Goal: Information Seeking & Learning: Understand process/instructions

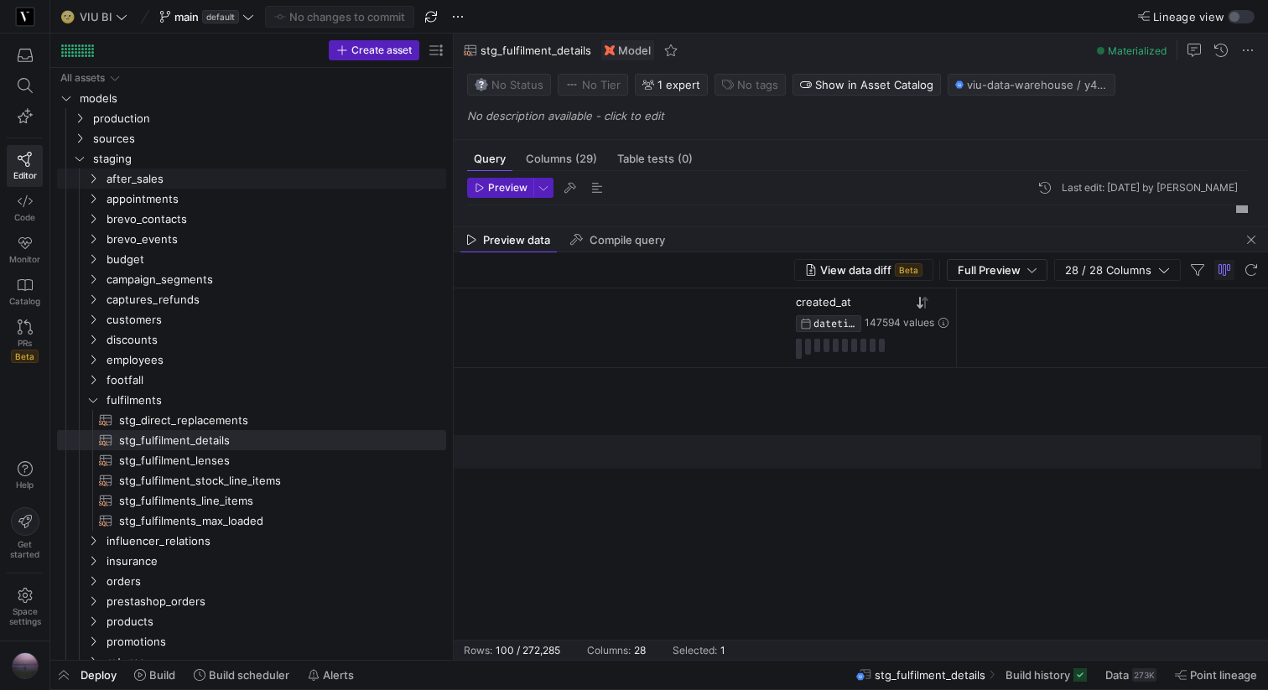
scroll to position [0, 3754]
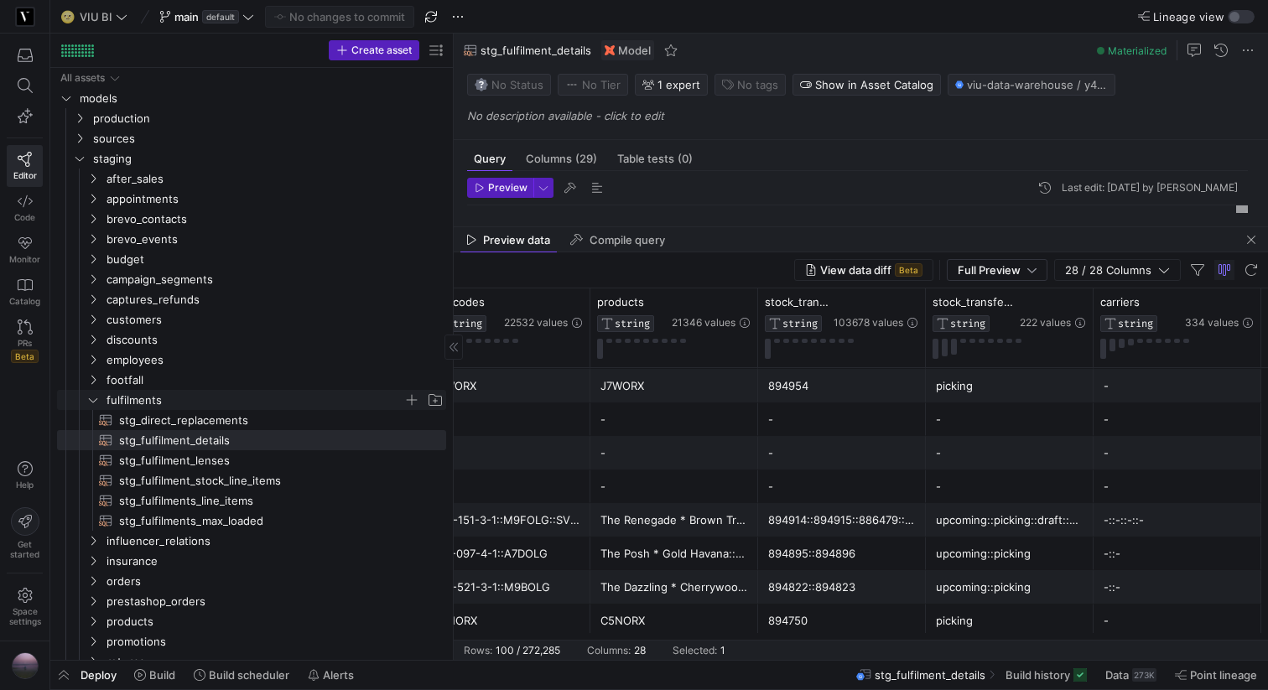
click at [91, 397] on icon "Press SPACE to select this row." at bounding box center [93, 400] width 12 height 10
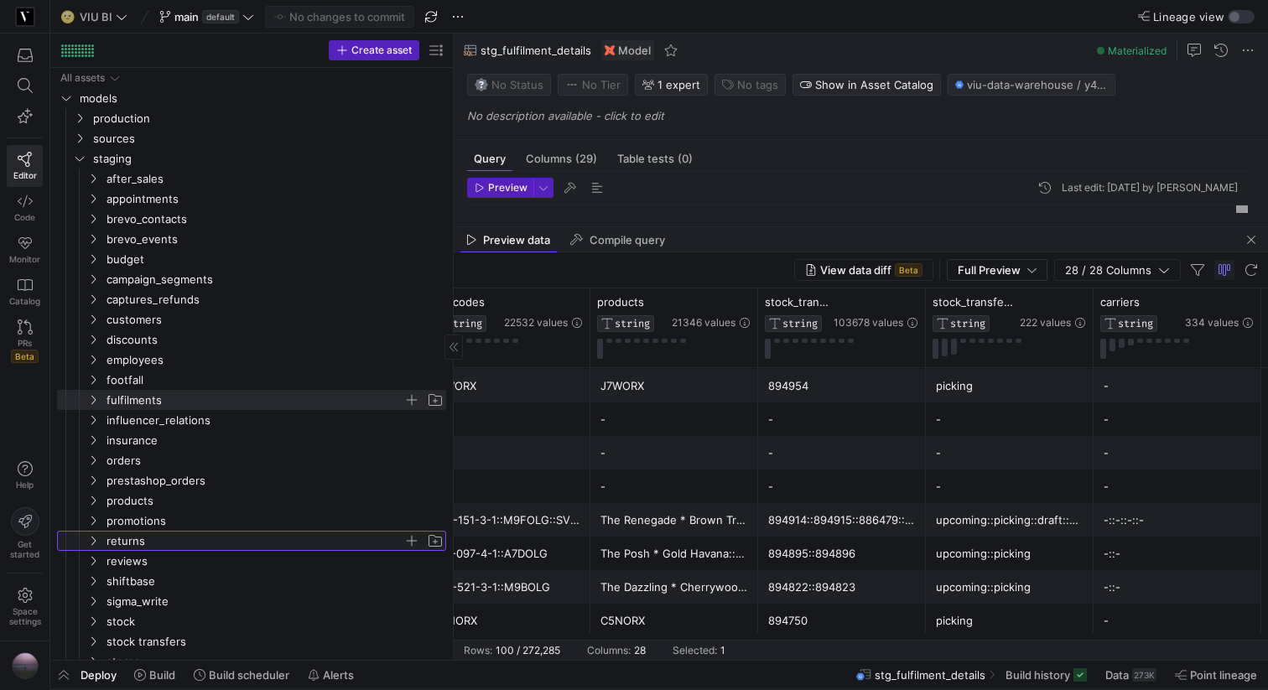
click at [94, 538] on icon "Press SPACE to select this row." at bounding box center [93, 541] width 12 height 10
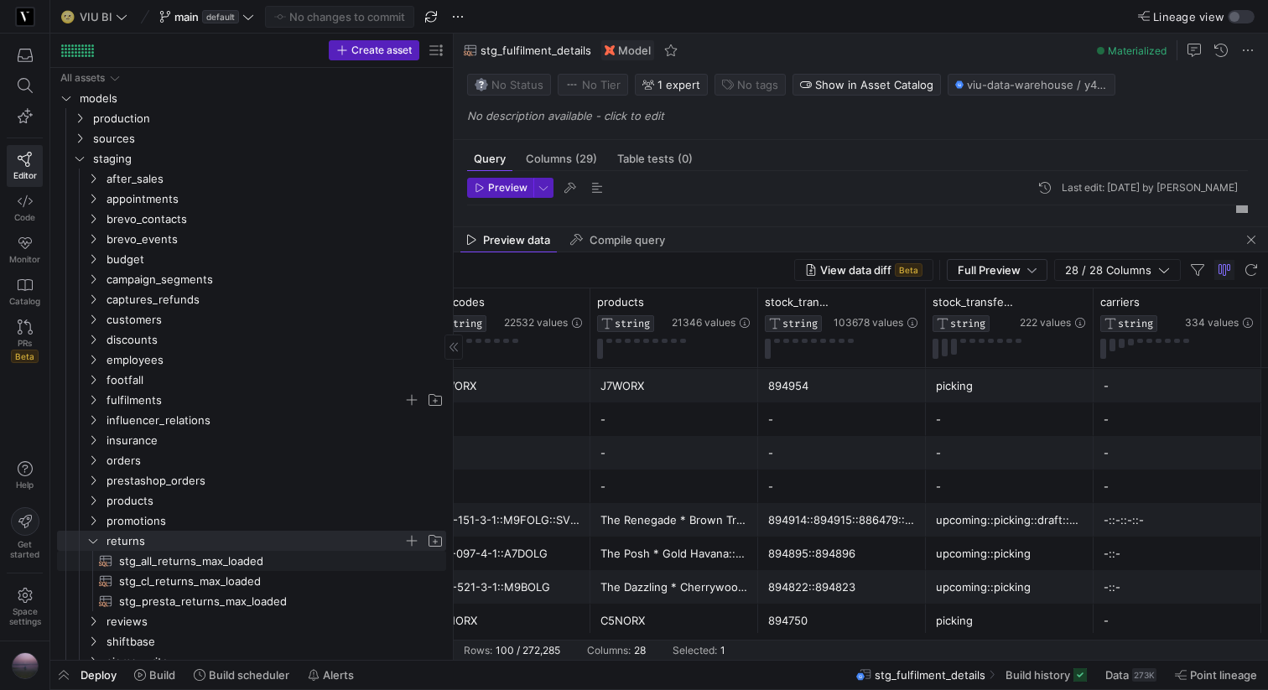
click at [181, 559] on span "stg_all_returns_max_loaded​​​​​​​​​​" at bounding box center [273, 561] width 308 height 19
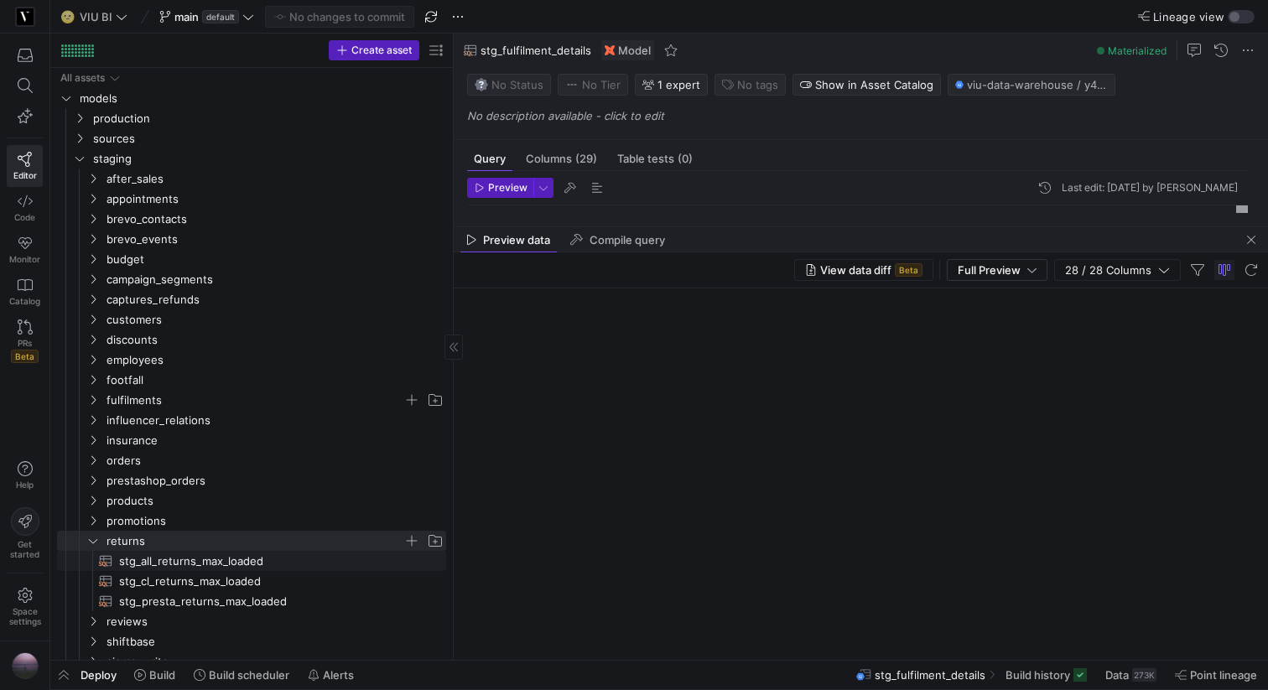
type textarea "WITH cl_returns AS (SELECT * FROM {{ ref('stg_cl_returns_max_loaded') }}), lega…"
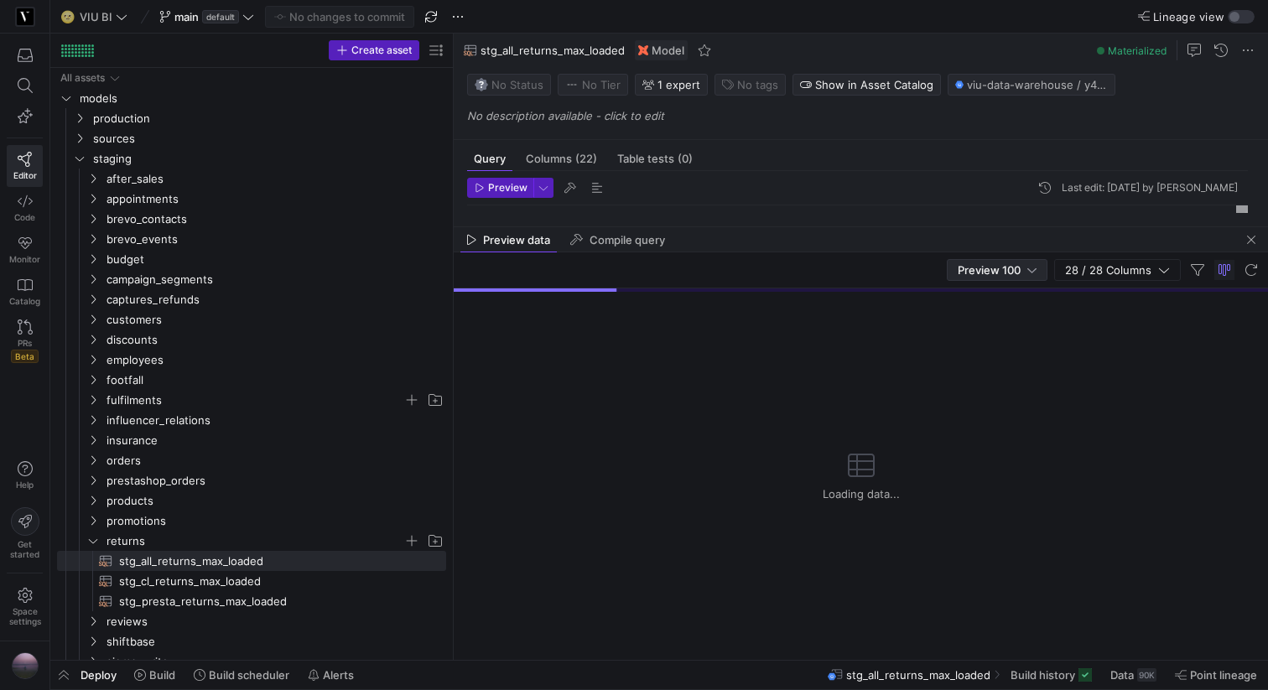
click at [993, 272] on span "Preview 100" at bounding box center [989, 269] width 63 height 13
click at [979, 327] on span "Full Preview" at bounding box center [998, 324] width 86 height 13
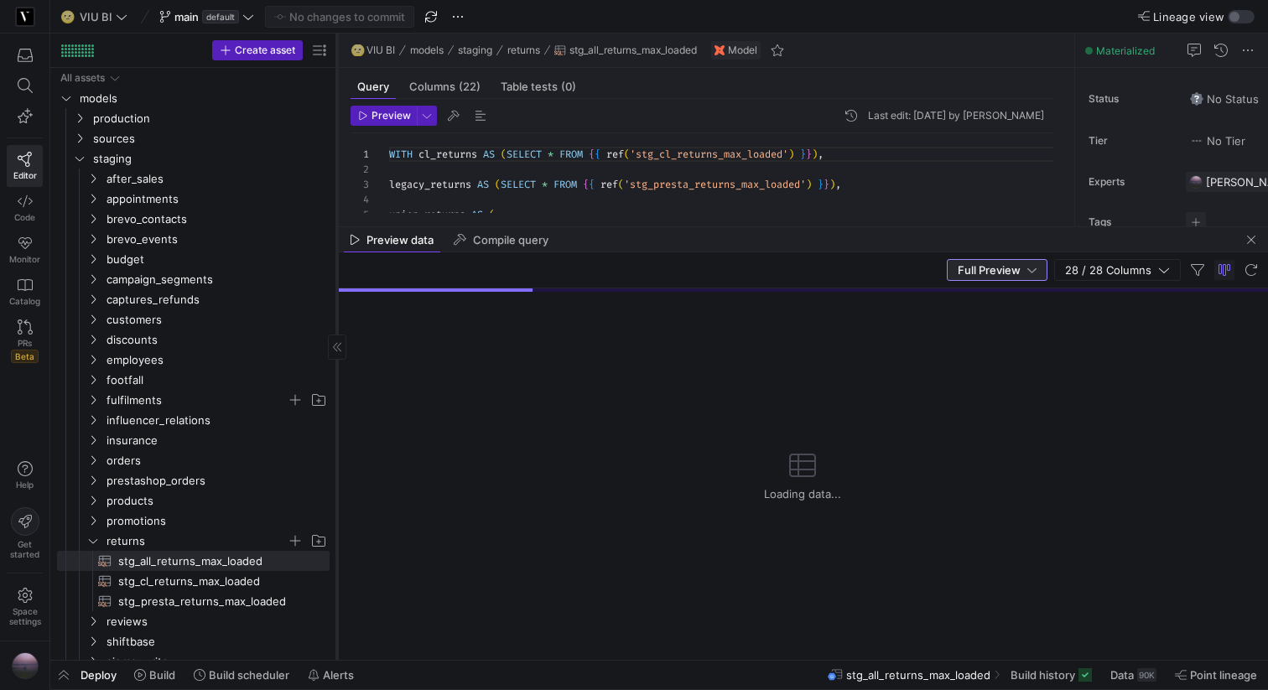
drag, startPoint x: 452, startPoint y: 179, endPoint x: 335, endPoint y: 179, distance: 116.6
click at [336, 179] on div at bounding box center [336, 347] width 1 height 626
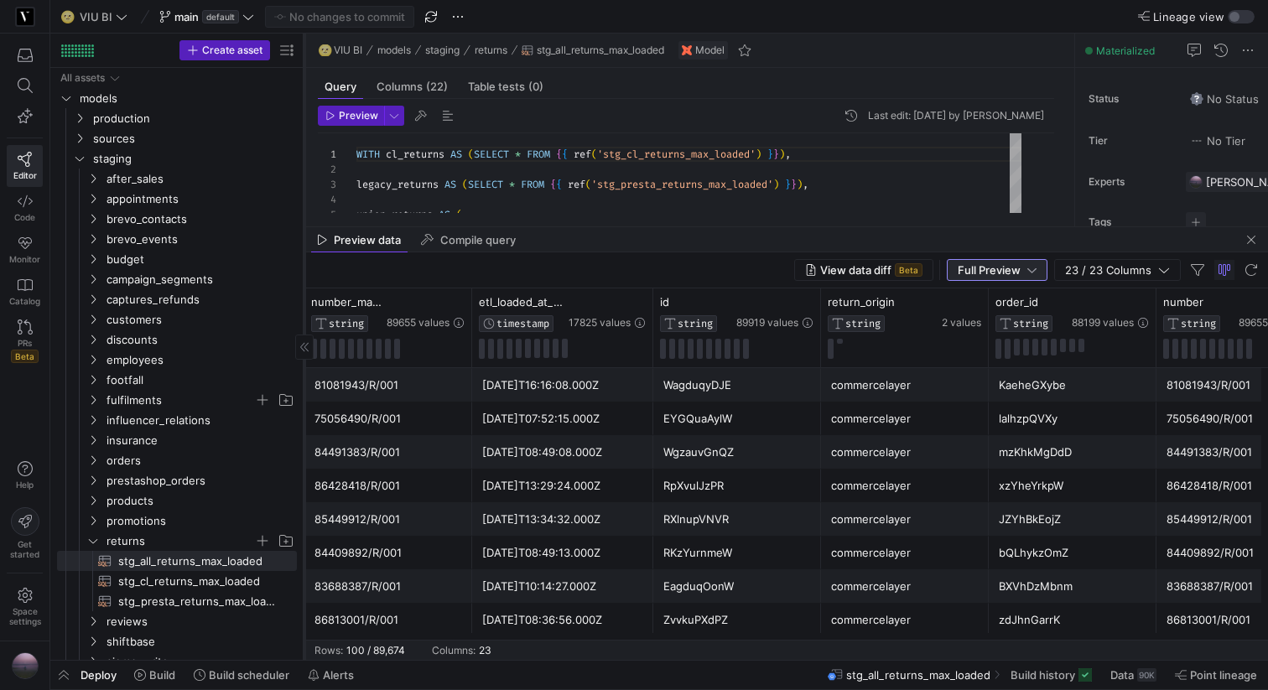
drag, startPoint x: 335, startPoint y: 179, endPoint x: 303, endPoint y: 178, distance: 32.7
click at [304, 178] on div at bounding box center [304, 347] width 1 height 626
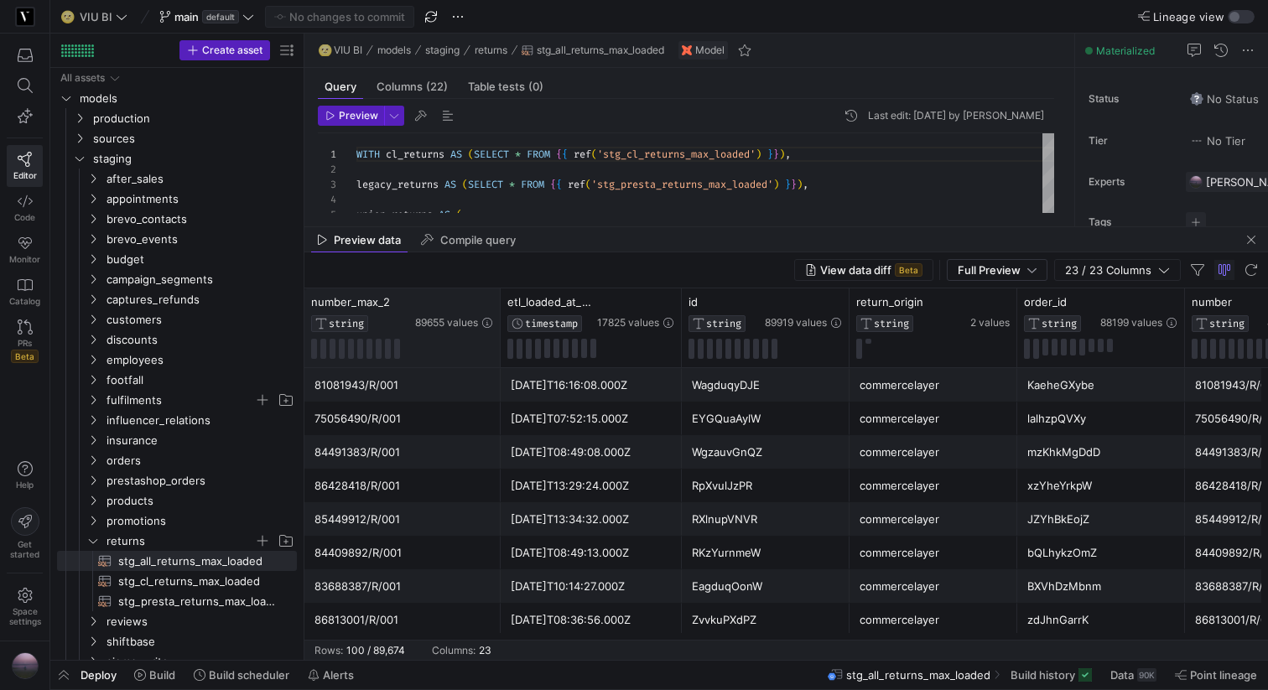
drag, startPoint x: 470, startPoint y: 304, endPoint x: 498, endPoint y: 309, distance: 29.1
click at [498, 309] on div at bounding box center [499, 327] width 7 height 79
click at [643, 303] on icon at bounding box center [647, 302] width 13 height 13
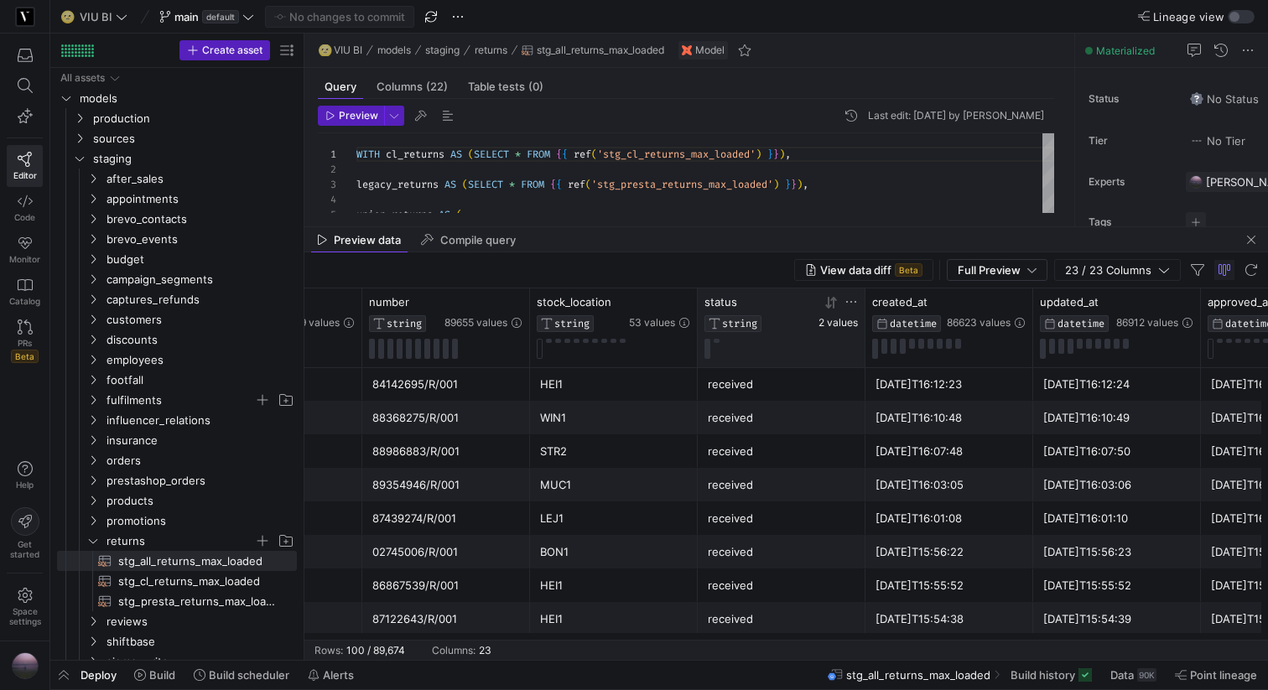
click at [832, 325] on span "2 values" at bounding box center [837, 323] width 39 height 12
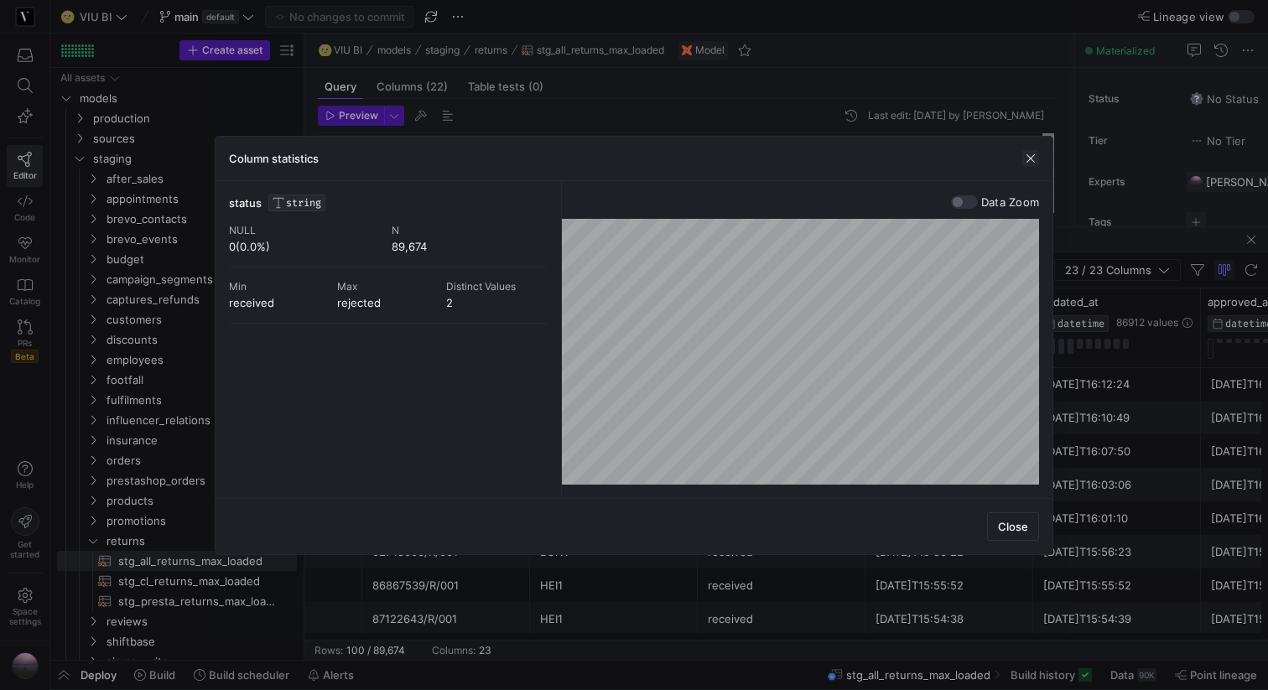
click at [1028, 156] on span "button" at bounding box center [1030, 158] width 17 height 17
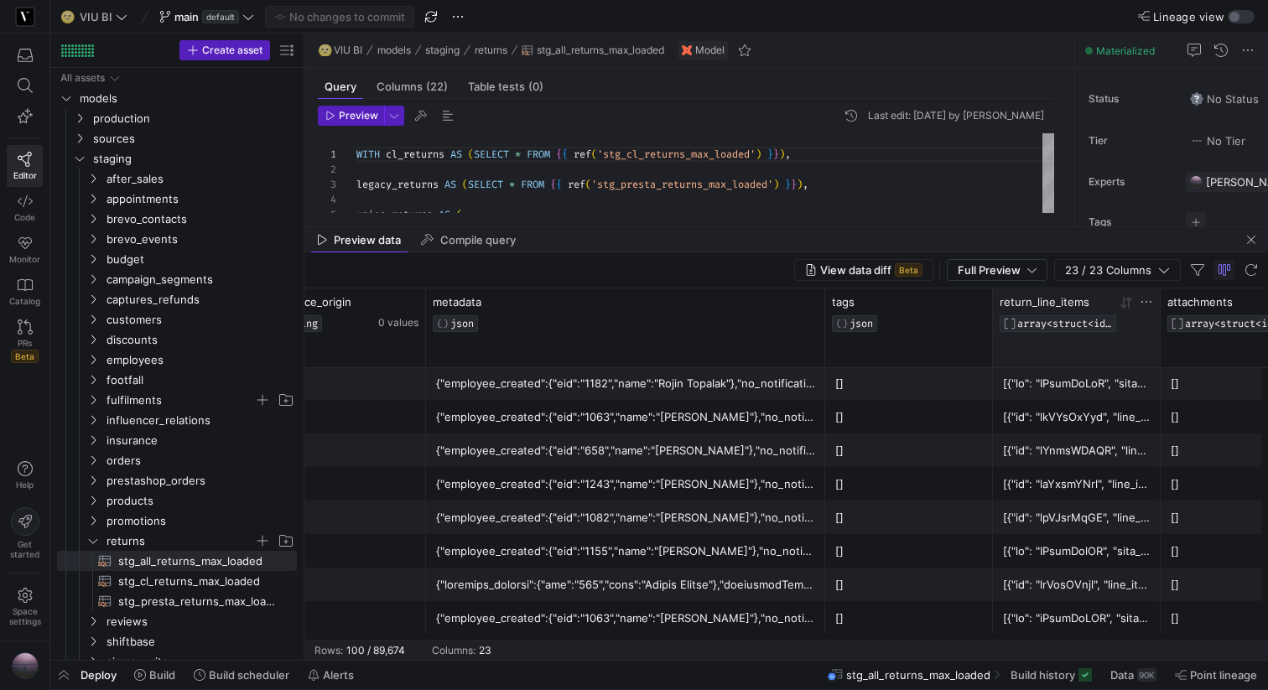
drag, startPoint x: 592, startPoint y: 314, endPoint x: 1120, endPoint y: 305, distance: 528.4
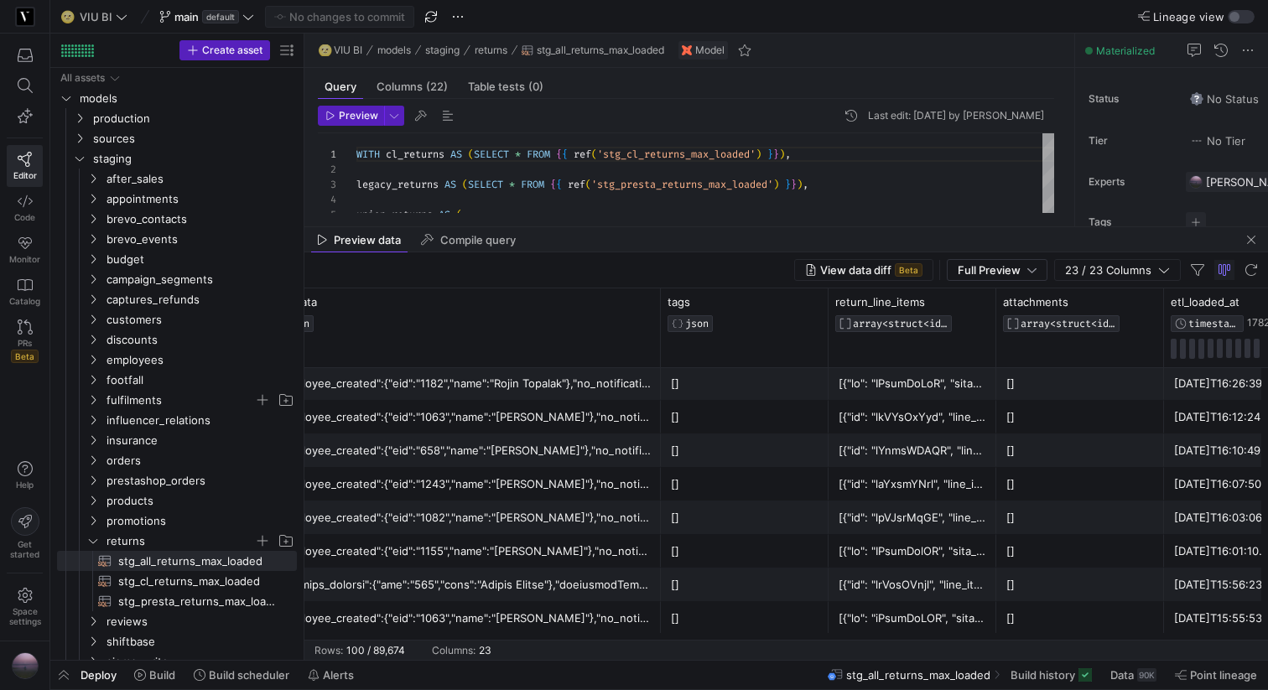
scroll to position [0, 3174]
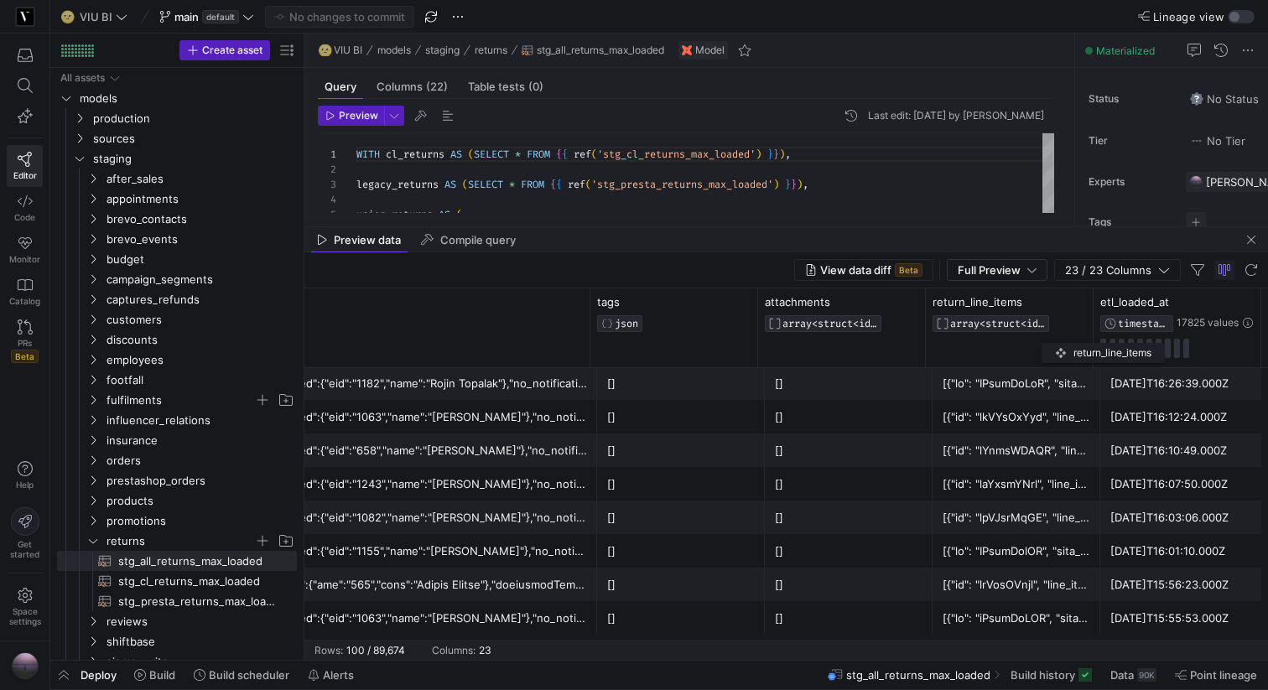
drag, startPoint x: 925, startPoint y: 327, endPoint x: 1050, endPoint y: 340, distance: 125.6
click at [1050, 340] on div "return_line_items ARRAY<STRUCT<id STRING, line_item_id STRING, sku_code STRING,…" at bounding box center [1010, 327] width 168 height 79
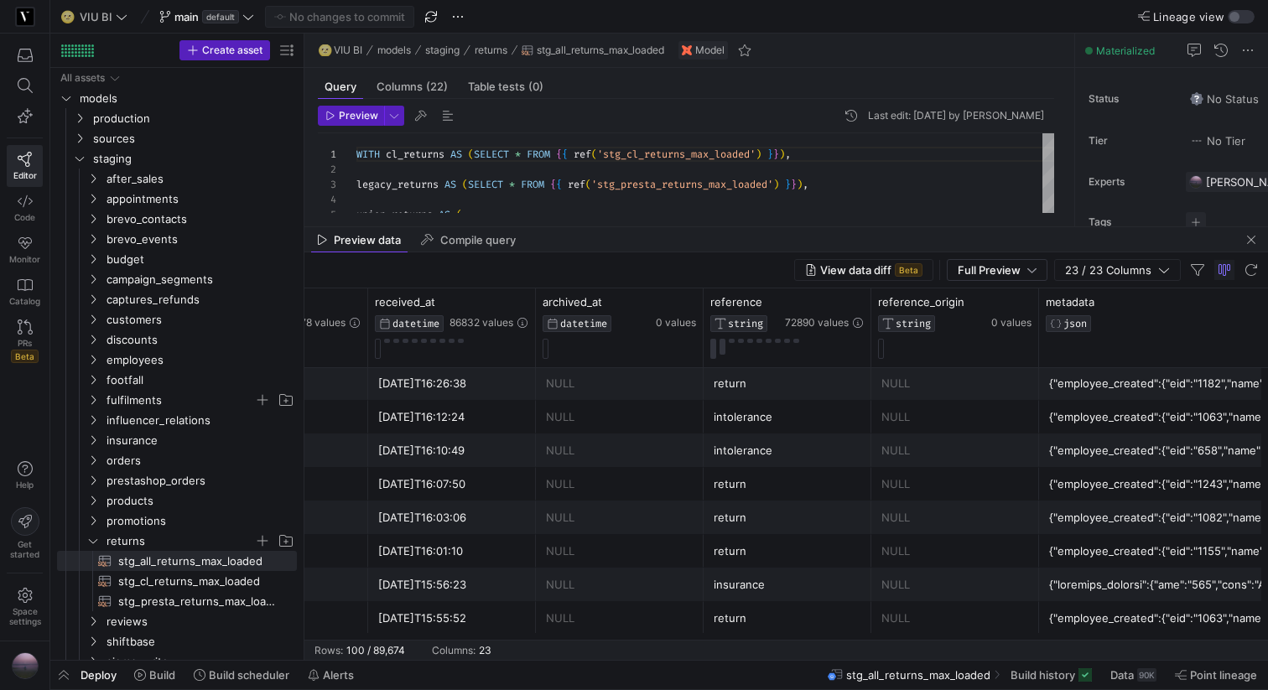
scroll to position [0, 2278]
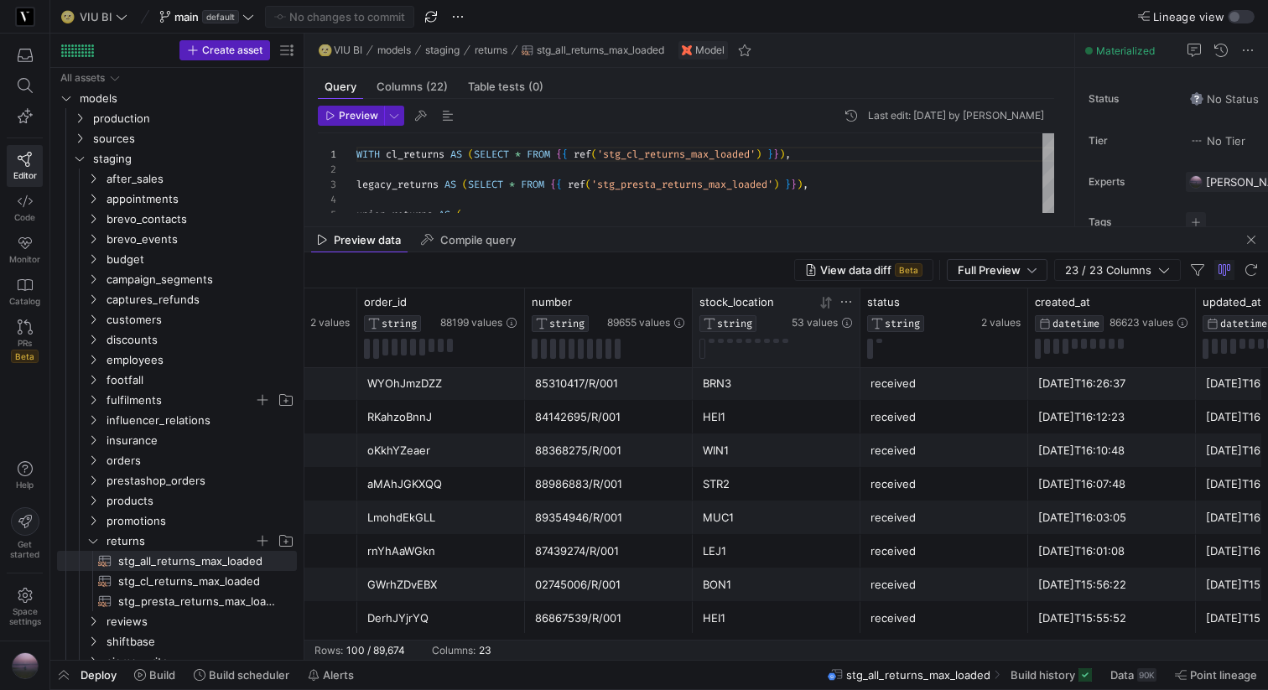
click at [846, 302] on icon at bounding box center [846, 302] width 10 height 2
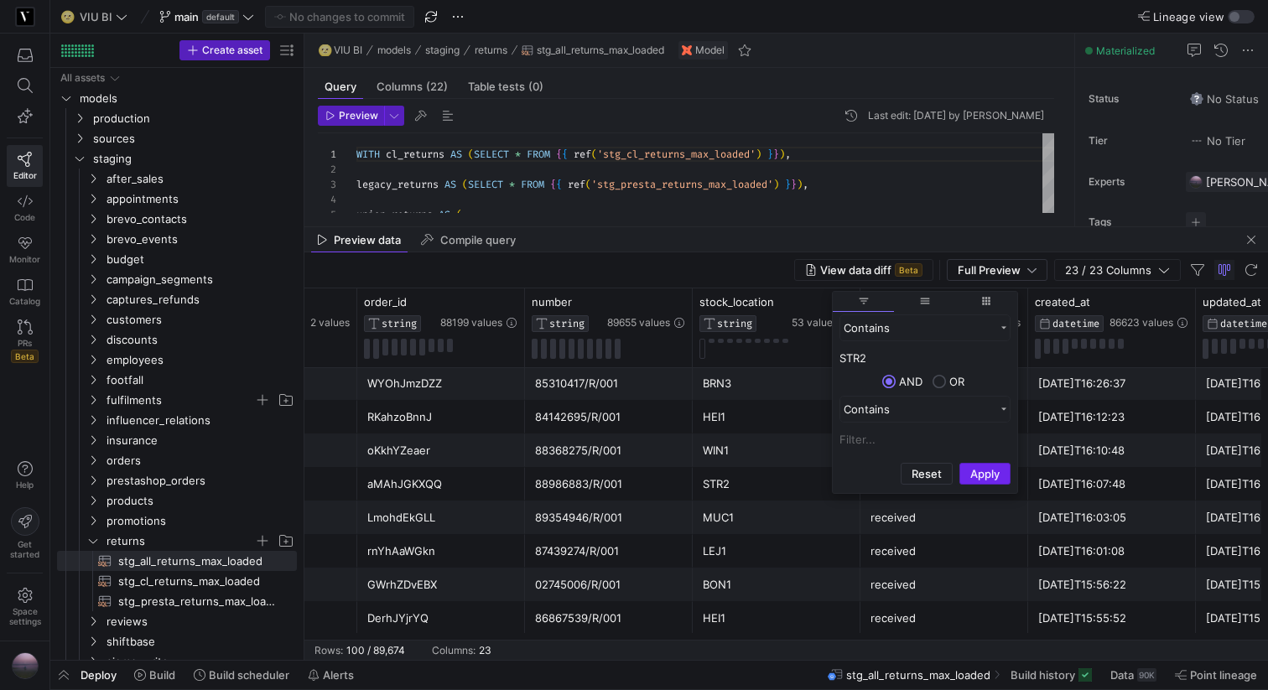
click at [989, 473] on button "Apply" at bounding box center [984, 474] width 51 height 22
click at [867, 364] on input "STR2" at bounding box center [924, 358] width 171 height 20
type input "ZRH2"
click at [991, 481] on button "Apply" at bounding box center [984, 474] width 51 height 22
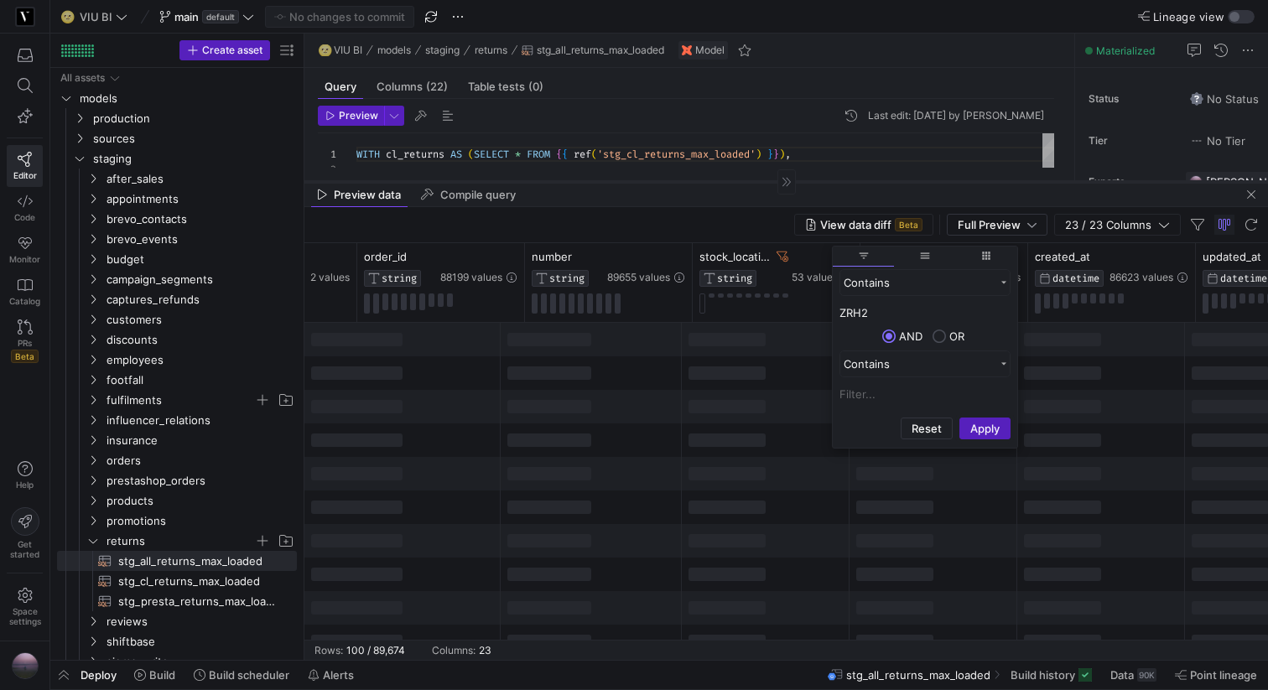
drag, startPoint x: 775, startPoint y: 226, endPoint x: 775, endPoint y: 181, distance: 45.3
click at [775, 181] on div at bounding box center [786, 181] width 964 height 1
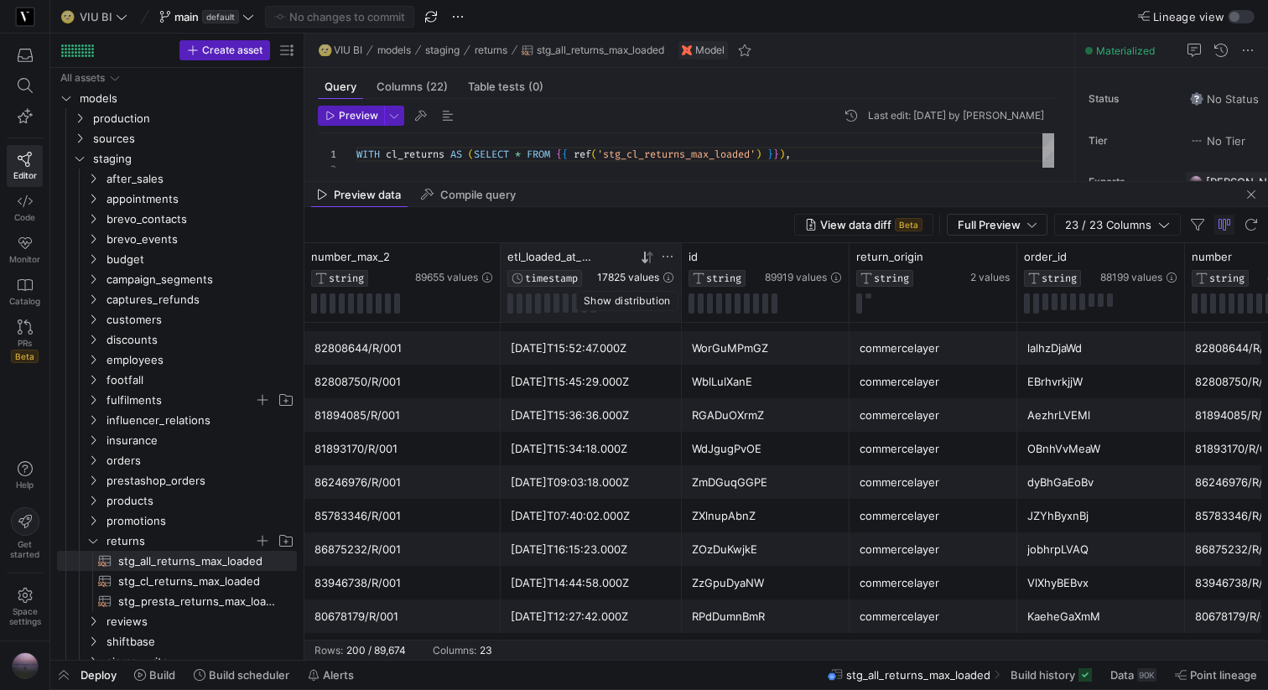
click at [600, 274] on span "17825 values" at bounding box center [628, 278] width 62 height 12
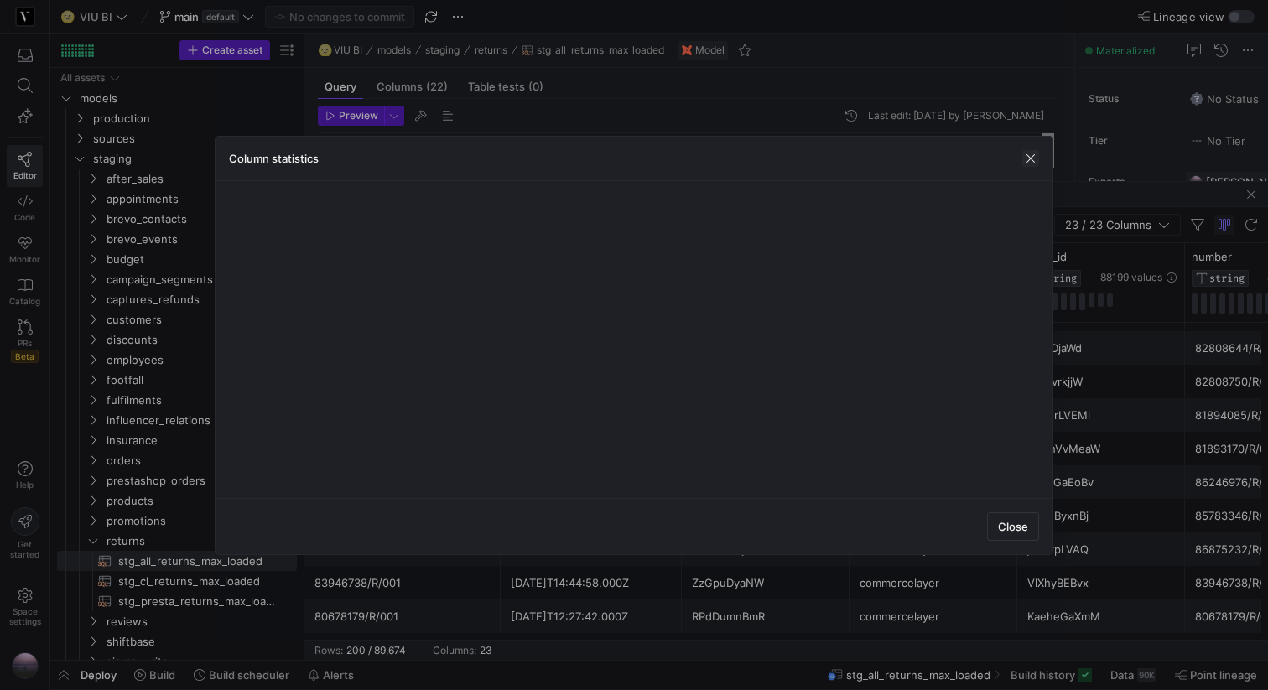
click at [1037, 158] on span "button" at bounding box center [1030, 158] width 17 height 17
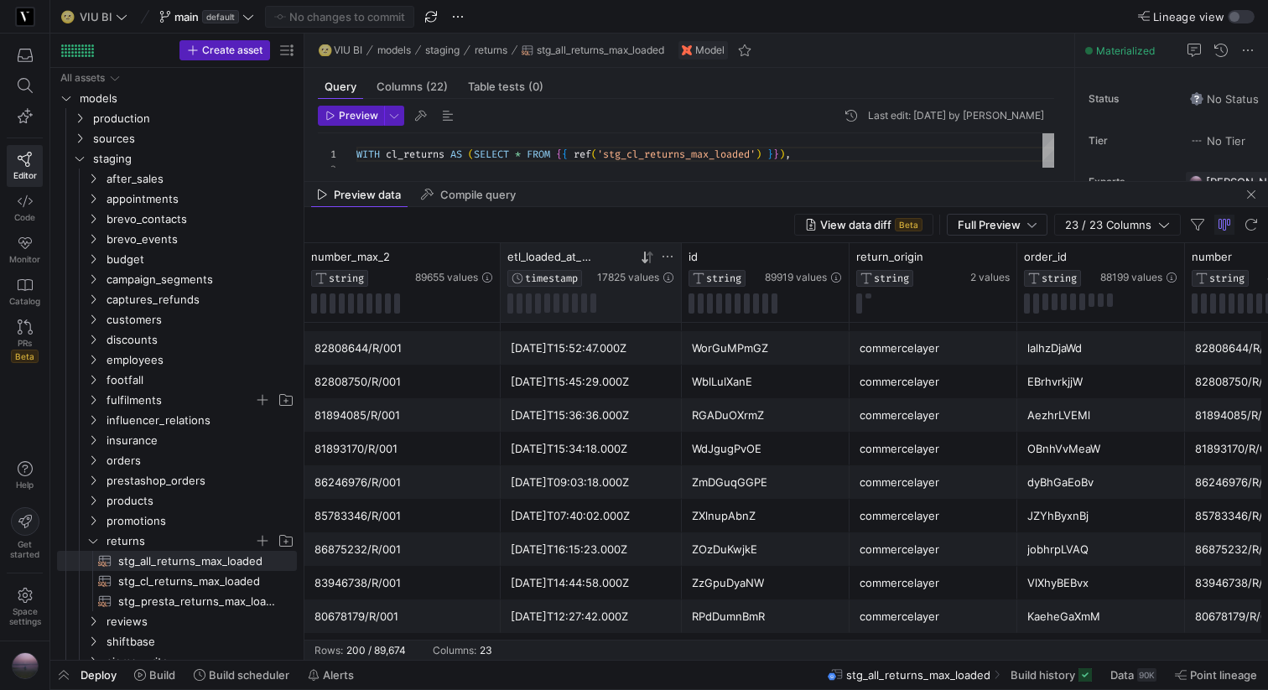
click at [668, 257] on icon at bounding box center [667, 256] width 13 height 13
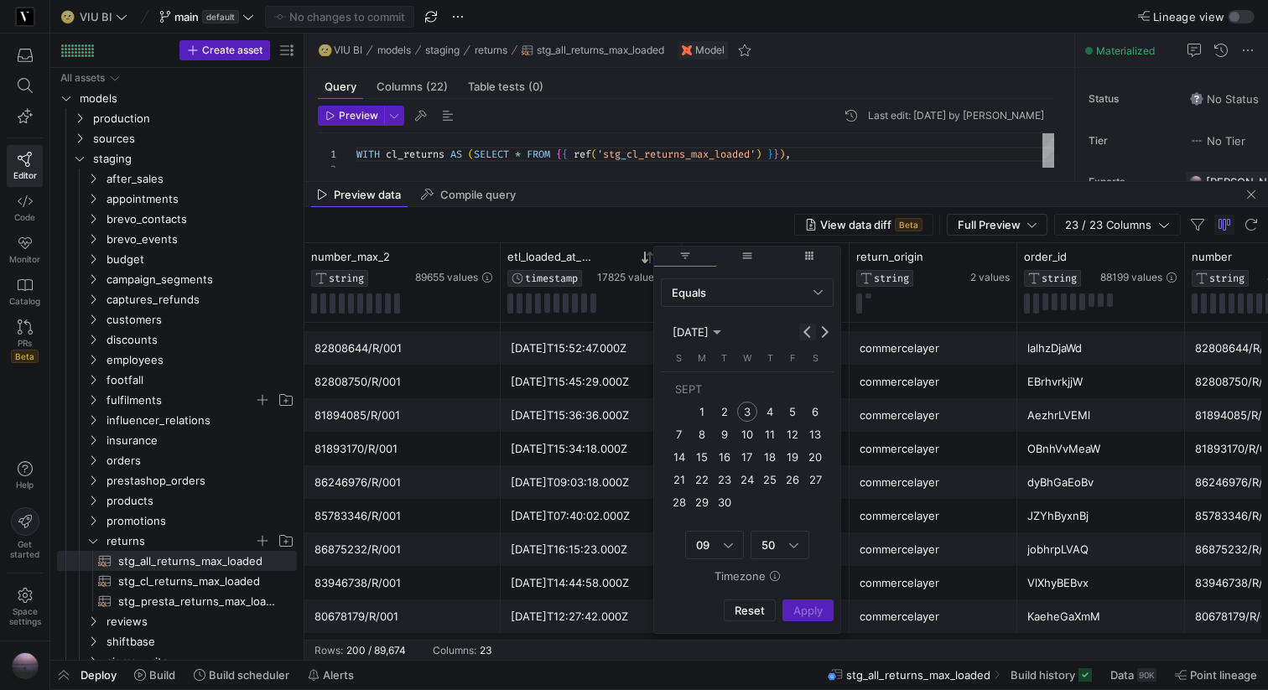
click at [805, 335] on button "Previous month" at bounding box center [807, 332] width 17 height 17
click at [722, 409] on span "1" at bounding box center [724, 412] width 20 height 20
click at [771, 503] on span "31" at bounding box center [770, 502] width 20 height 20
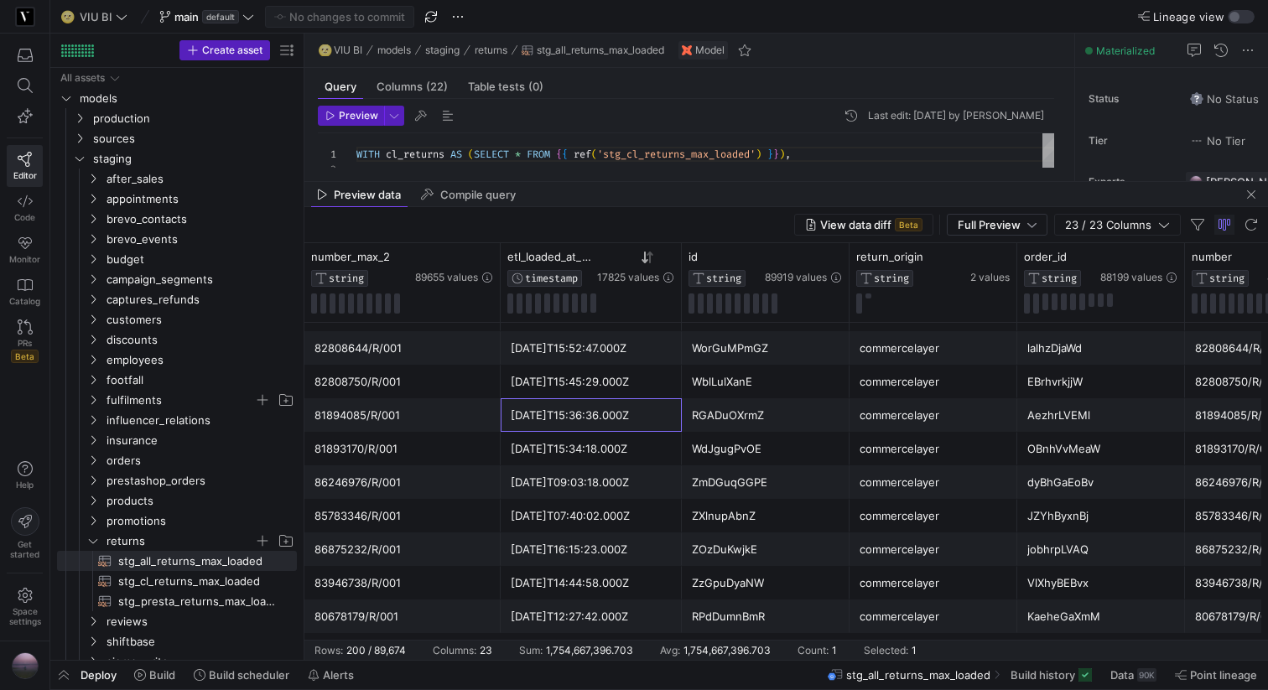
click at [617, 406] on div "[DATE]T15:36:36.000Z" at bounding box center [591, 415] width 161 height 33
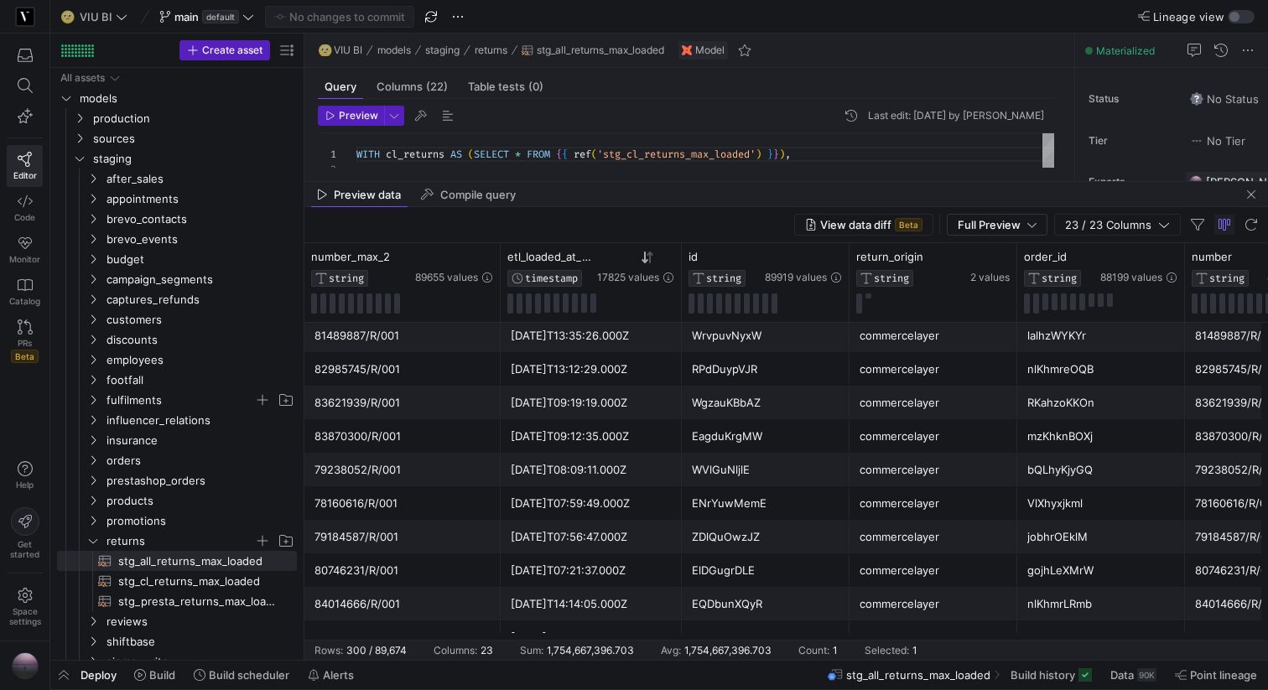
scroll to position [6886, 0]
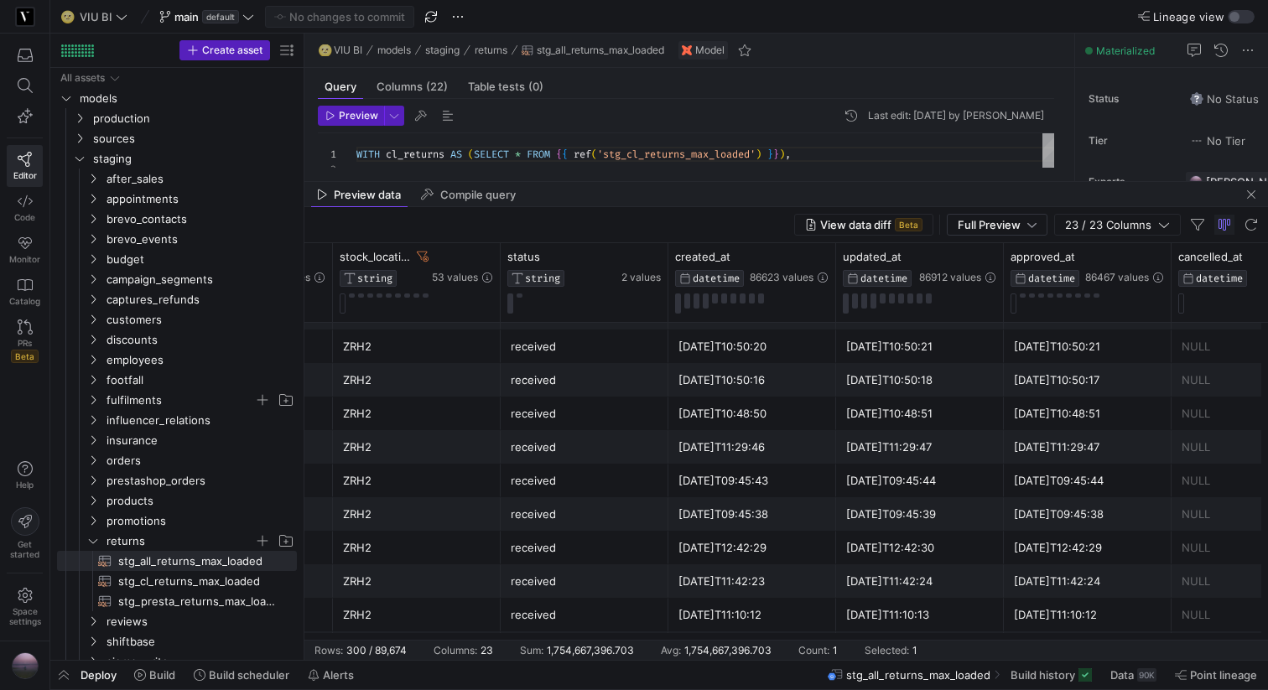
click at [784, 520] on div "[DATE]T09:45:38" at bounding box center [752, 514] width 148 height 33
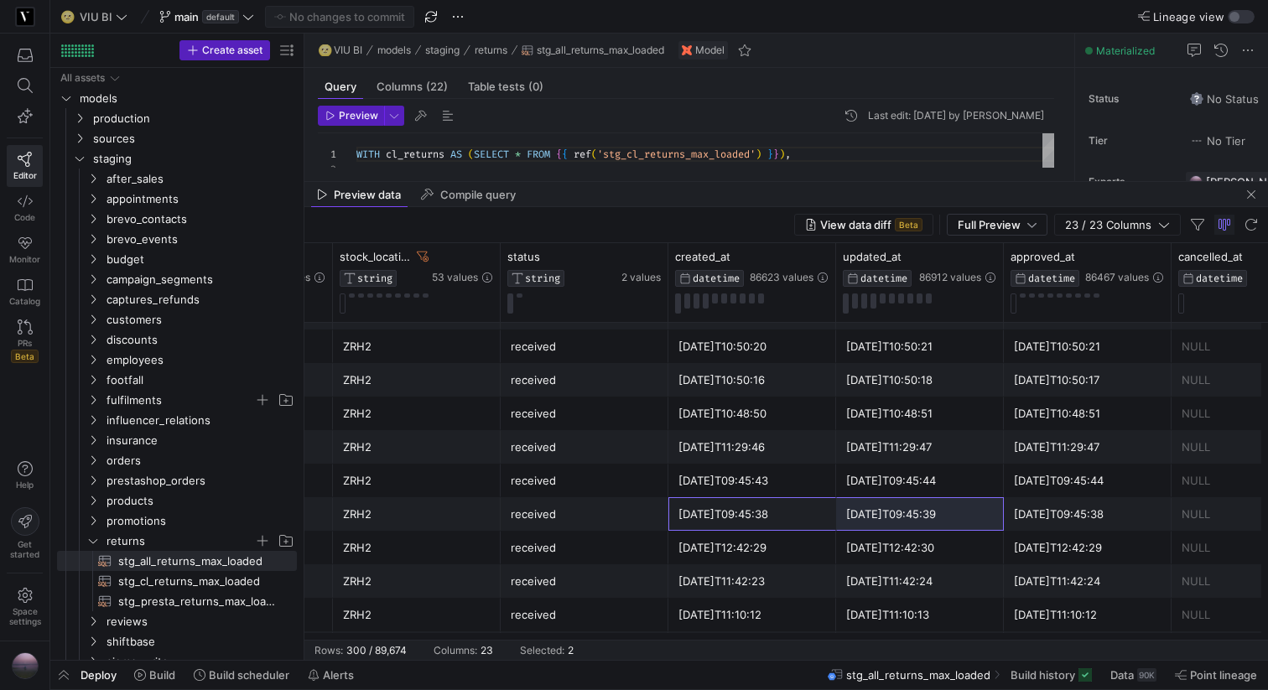
click at [933, 515] on div "[DATE]T09:45:39" at bounding box center [920, 514] width 148 height 33
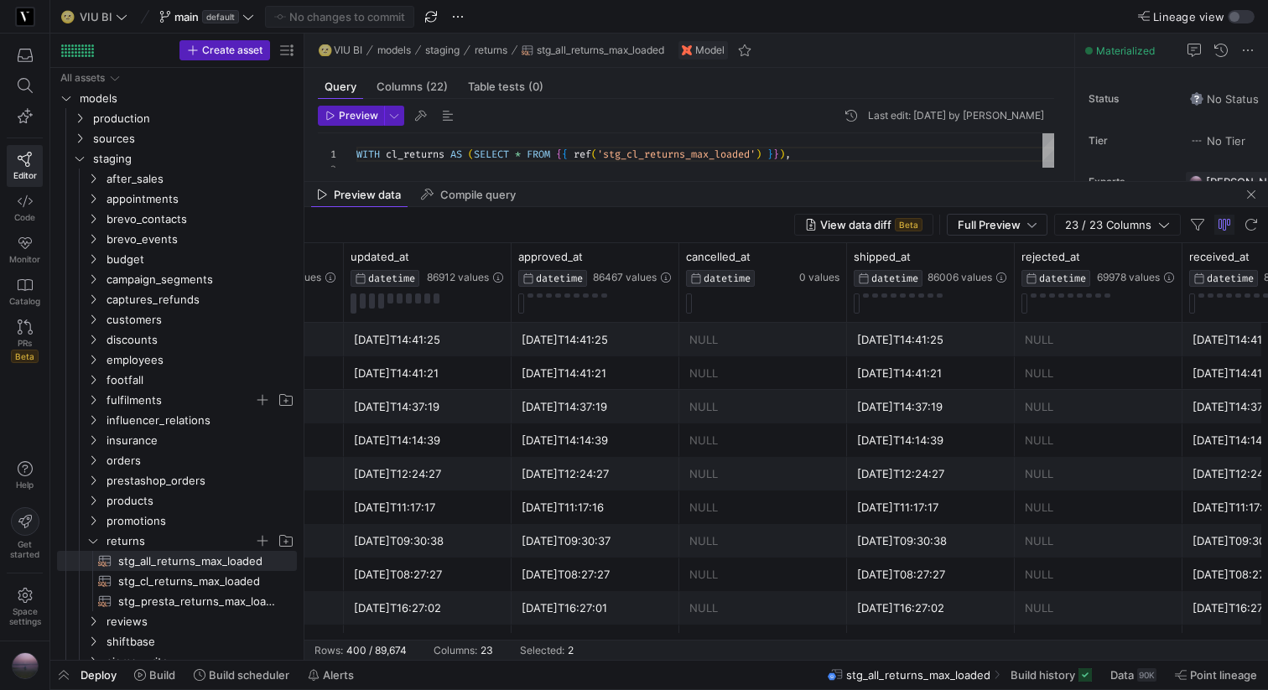
click at [387, 128] on header "Preview Last edit: [DATE] by [PERSON_NAME]" at bounding box center [686, 120] width 736 height 28
click at [392, 107] on span "button" at bounding box center [394, 116] width 18 height 18
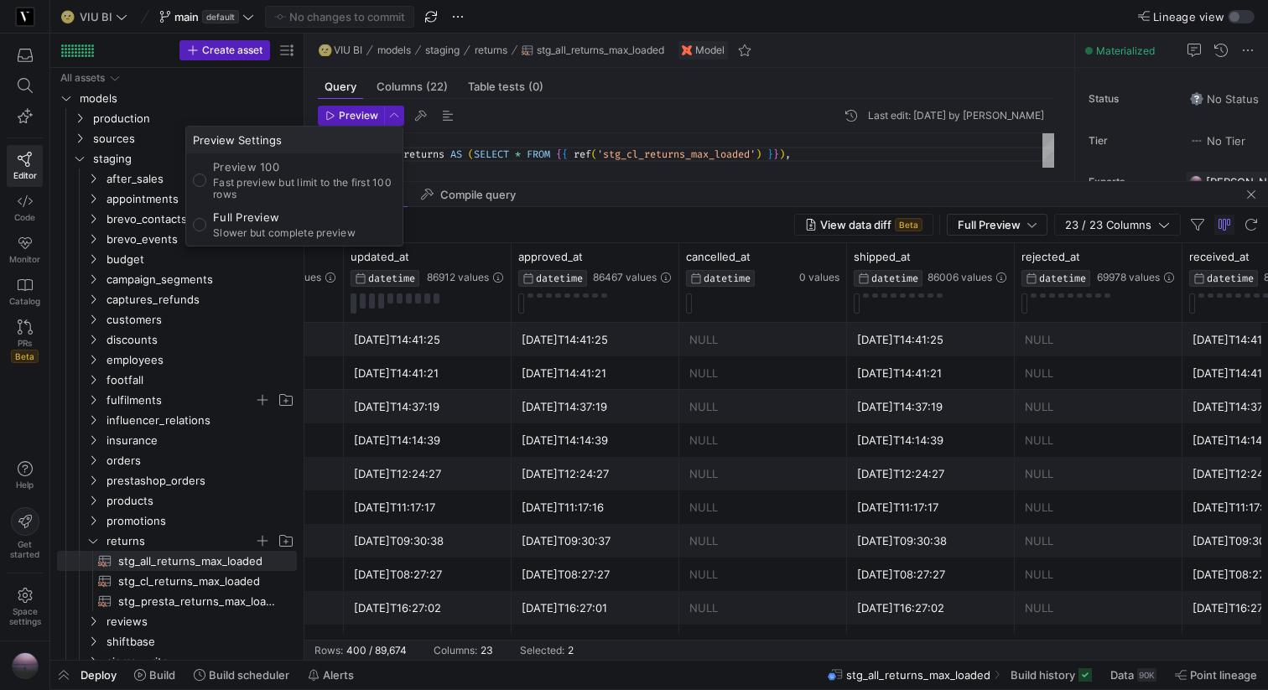
click at [301, 237] on p "Slower but complete preview" at bounding box center [284, 233] width 143 height 12
click at [206, 231] on input "Full Preview Slower but complete preview" at bounding box center [199, 224] width 13 height 13
click at [356, 122] on div at bounding box center [634, 345] width 1268 height 690
click at [356, 122] on span "button" at bounding box center [351, 116] width 65 height 18
